Goal: Transaction & Acquisition: Purchase product/service

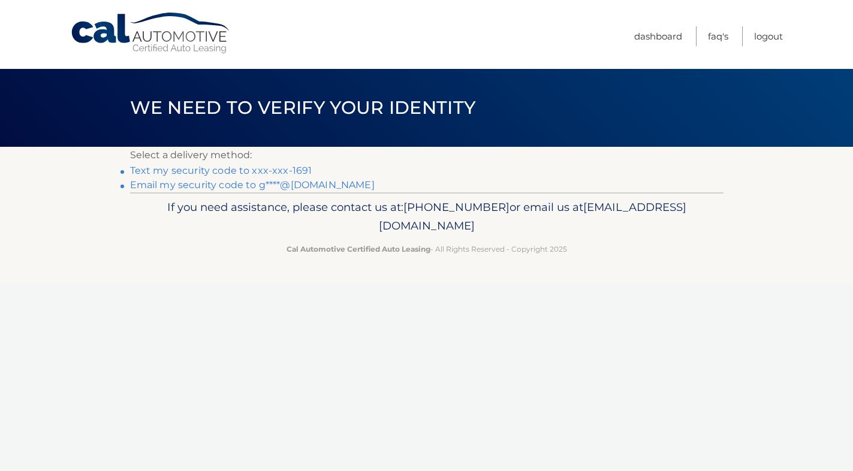
click at [204, 171] on link "Text my security code to xxx-xxx-1691" at bounding box center [221, 170] width 182 height 11
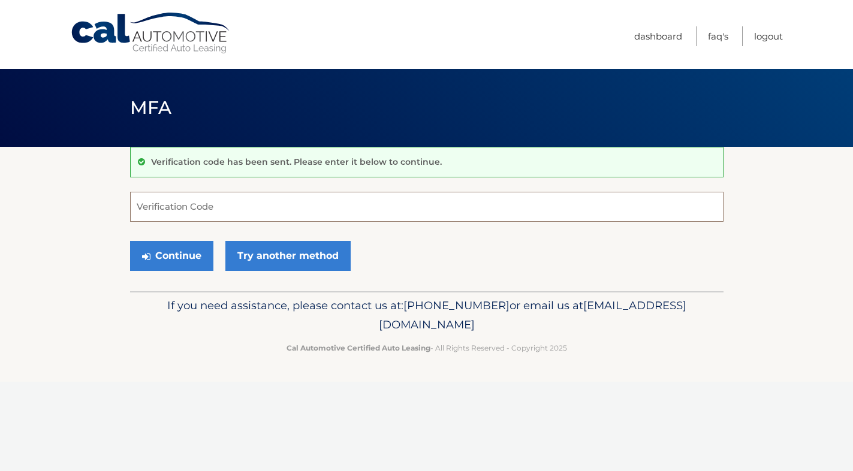
click at [173, 209] on input "Verification Code" at bounding box center [426, 207] width 593 height 30
type input "338350"
click at [182, 254] on button "Continue" at bounding box center [171, 256] width 83 height 30
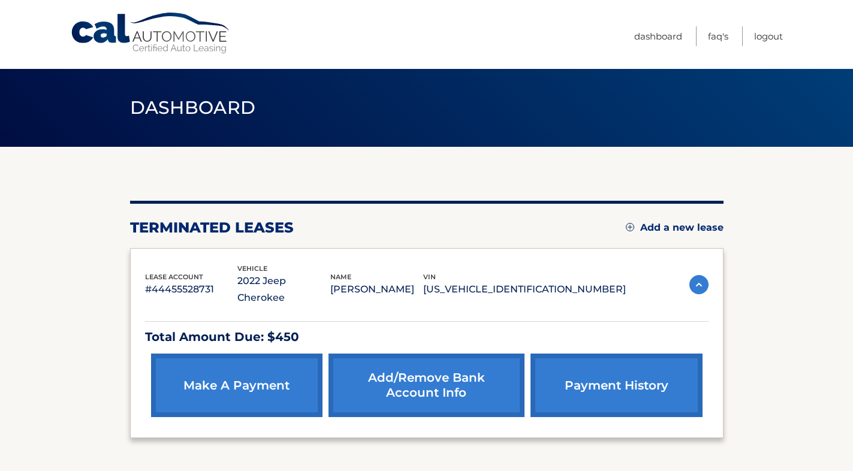
click at [264, 388] on link "make a payment" at bounding box center [236, 386] width 171 height 64
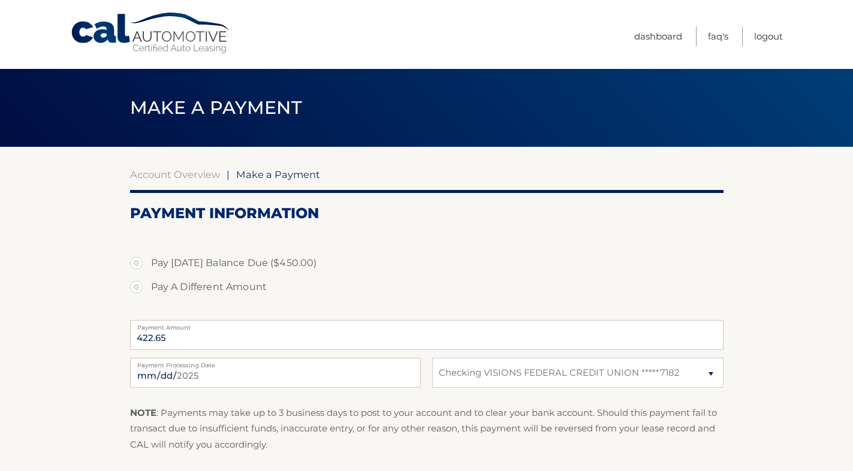
select select "YTQyMDM0YTktNDgxYy00NzM3LTkxNjctOWQ3ODUyMzM3YjA4"
click at [134, 263] on label "Pay Today's Balance Due ($450.00)" at bounding box center [426, 263] width 593 height 24
click at [135, 263] on input "Pay Today's Balance Due ($450.00)" at bounding box center [141, 260] width 12 height 19
radio input "true"
type input "450.00"
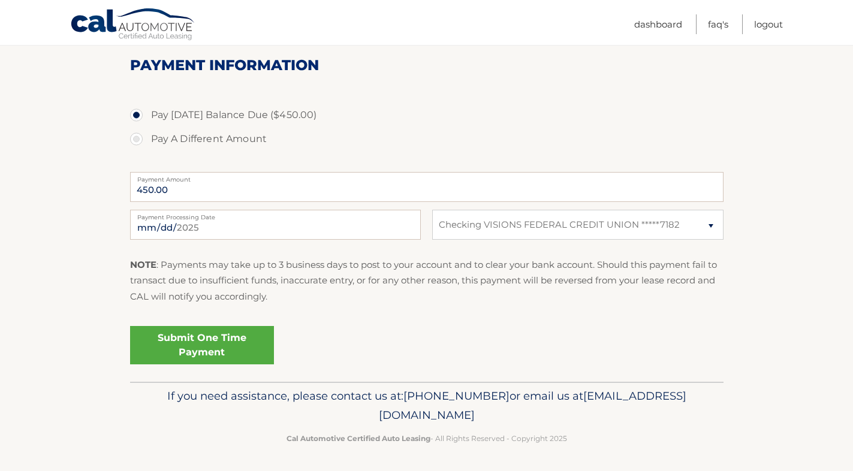
scroll to position [147, 0]
click at [234, 342] on link "Submit One Time Payment" at bounding box center [202, 346] width 144 height 38
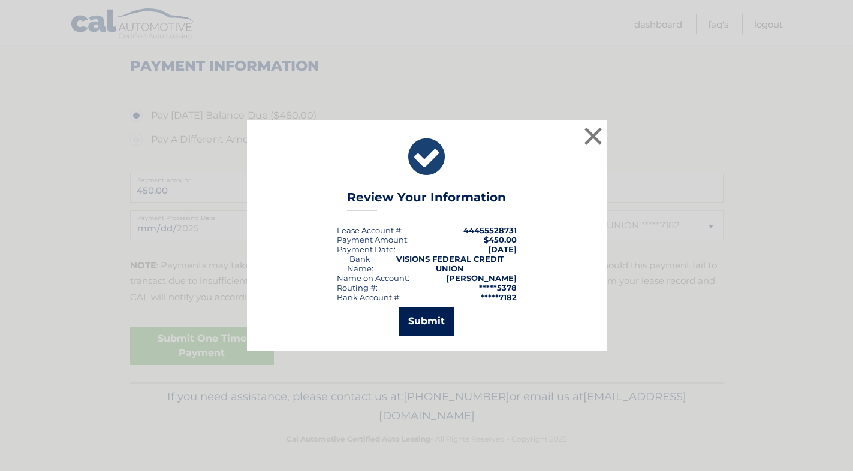
click at [423, 320] on button "Submit" at bounding box center [427, 321] width 56 height 29
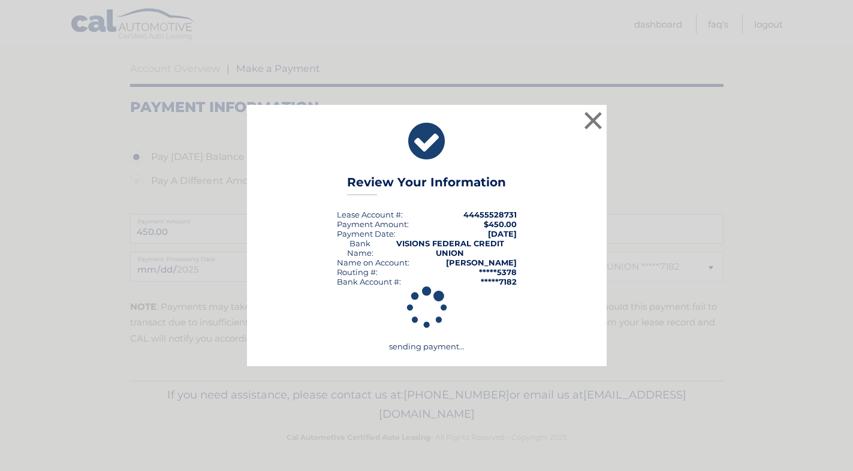
scroll to position [104, 0]
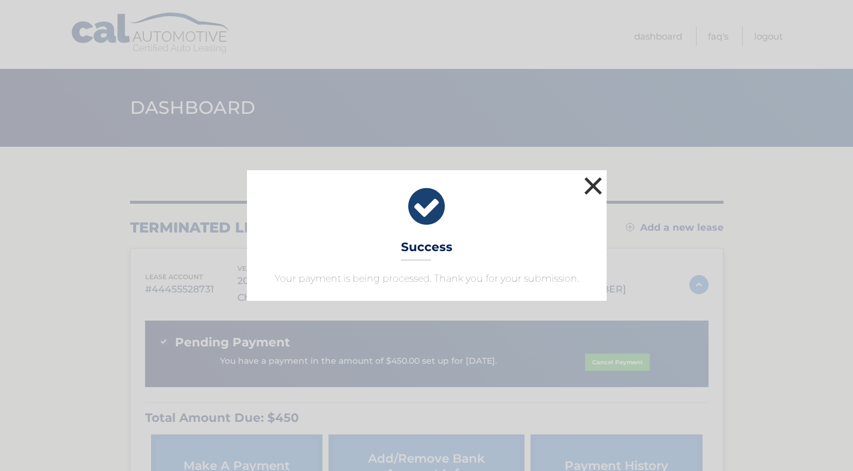
click at [594, 186] on button "×" at bounding box center [593, 186] width 24 height 24
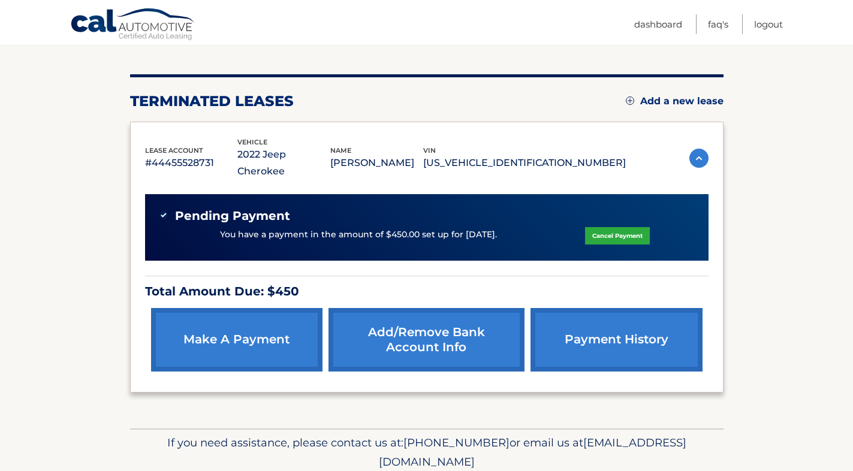
scroll to position [124, 0]
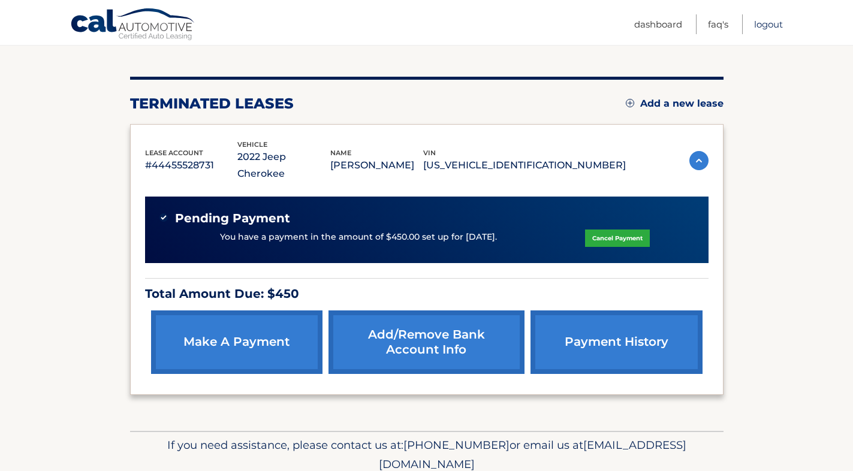
click at [770, 26] on link "Logout" at bounding box center [768, 24] width 29 height 20
